Goal: Information Seeking & Learning: Learn about a topic

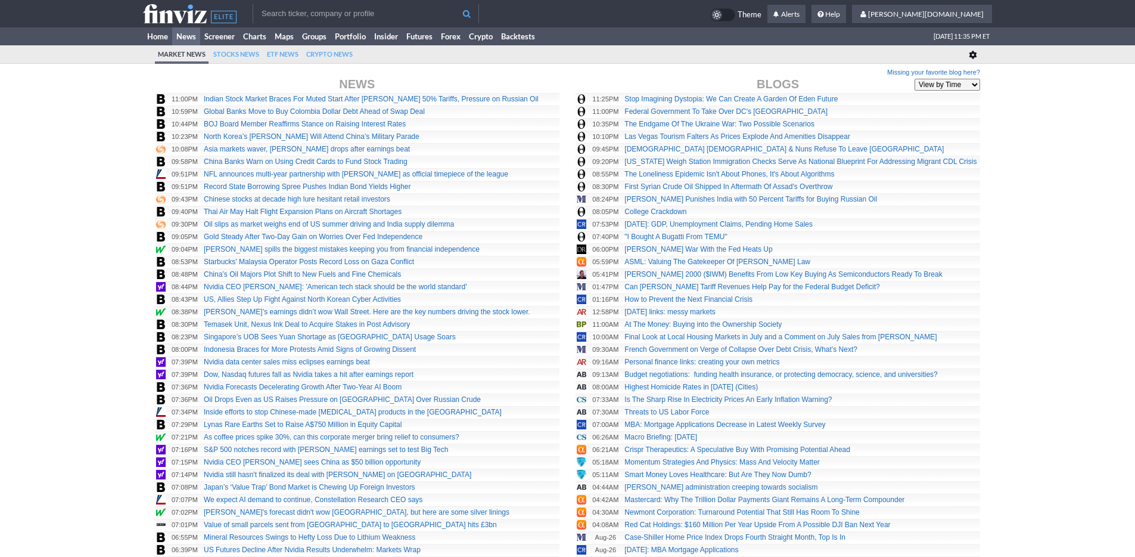
click at [159, 35] on link "Home" at bounding box center [157, 36] width 29 height 18
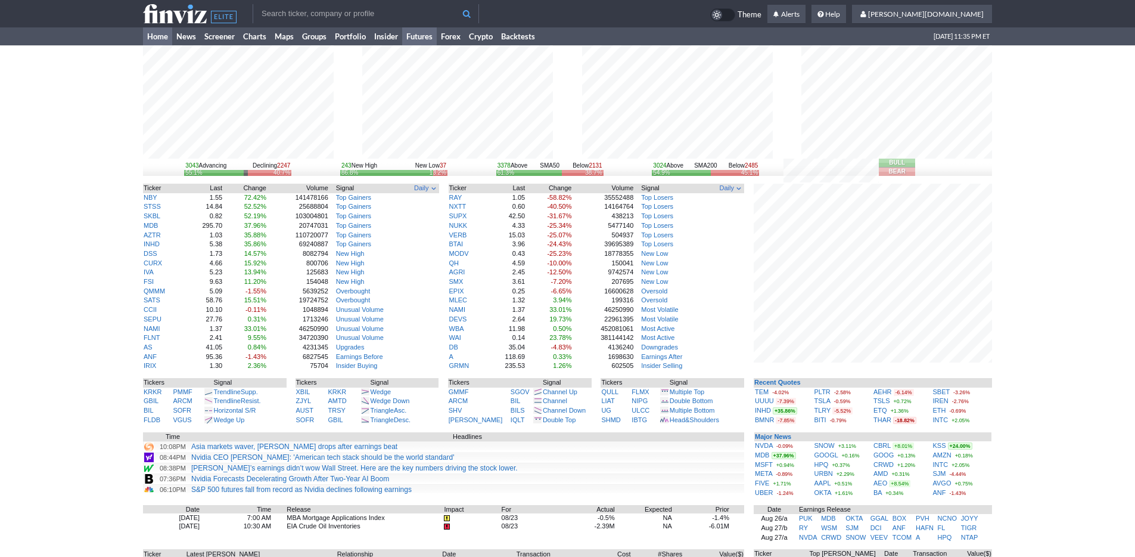
click at [423, 38] on link "Futures" at bounding box center [419, 36] width 35 height 18
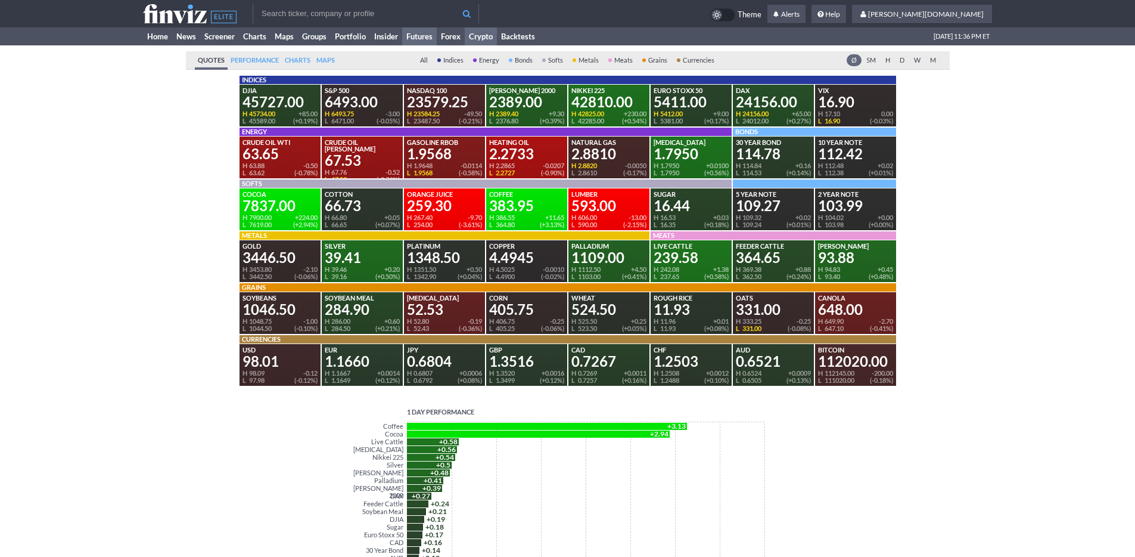
click at [478, 40] on link "Crypto" at bounding box center [481, 36] width 32 height 18
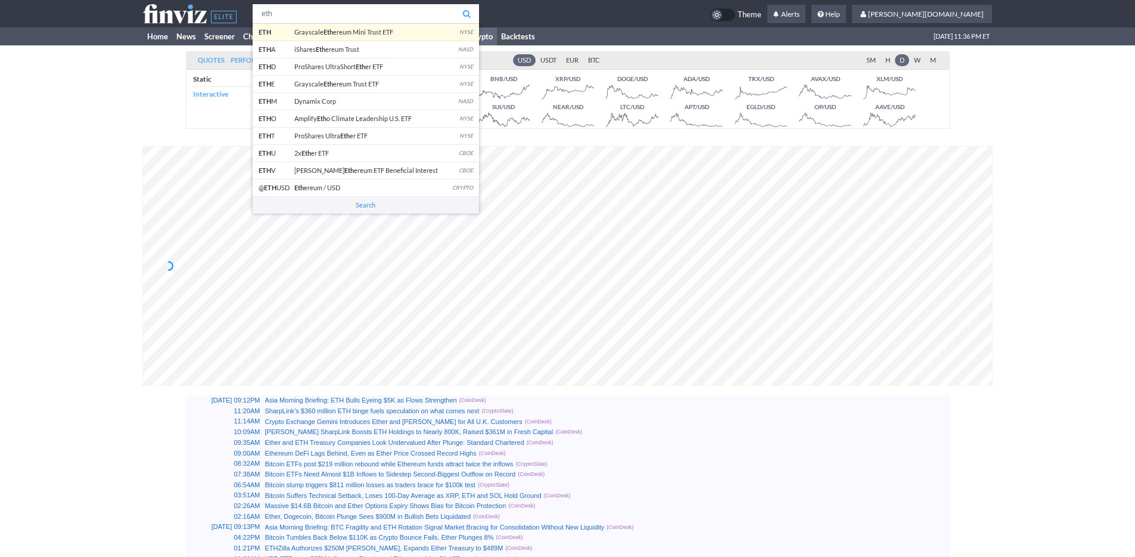
type input "eth"
